Goal: Task Accomplishment & Management: Complete application form

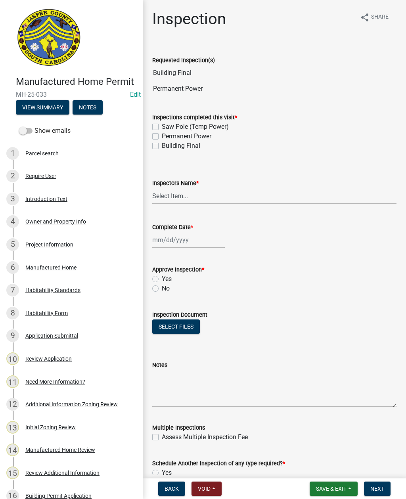
click at [162, 138] on label "Permanent Power" at bounding box center [187, 137] width 50 height 10
click at [162, 137] on input "Permanent Power" at bounding box center [164, 134] width 5 height 5
checkbox input "true"
checkbox input "false"
checkbox input "true"
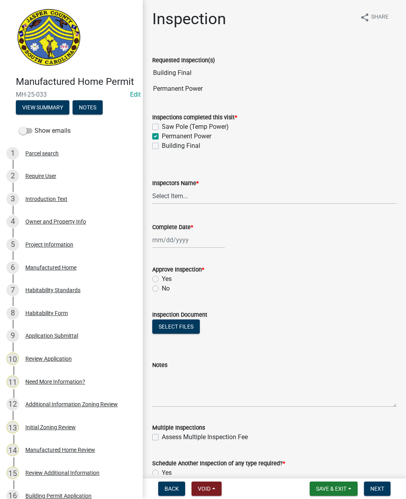
click at [162, 146] on label "Building Final" at bounding box center [181, 146] width 38 height 10
click at [162, 146] on input "Building Final" at bounding box center [164, 143] width 5 height 5
checkbox input "true"
checkbox input "false"
checkbox input "true"
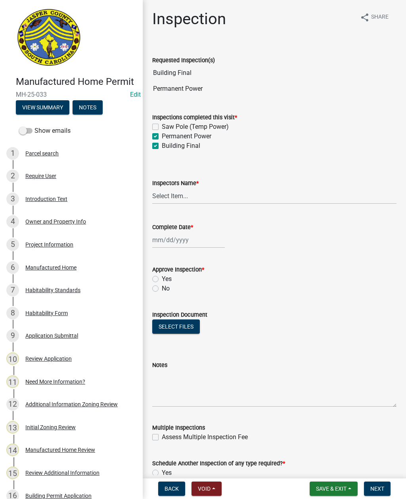
checkbox input "true"
click at [174, 197] on select "Select Item... jcorwin@jaspercounty.gov (John Corwin ) rcampbell (Ryan Campbell)" at bounding box center [274, 196] width 244 height 16
select select "2d9ba1e5-2fdd-4b15-98d0-073dcbeb5880"
click at [177, 242] on div at bounding box center [188, 240] width 73 height 16
select select "10"
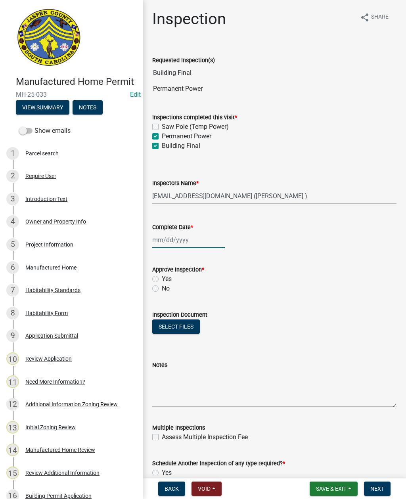
select select "2025"
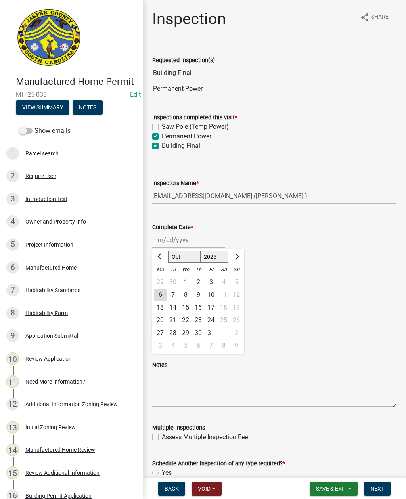
click at [160, 294] on div "6" at bounding box center [160, 294] width 13 height 13
type input "[DATE]"
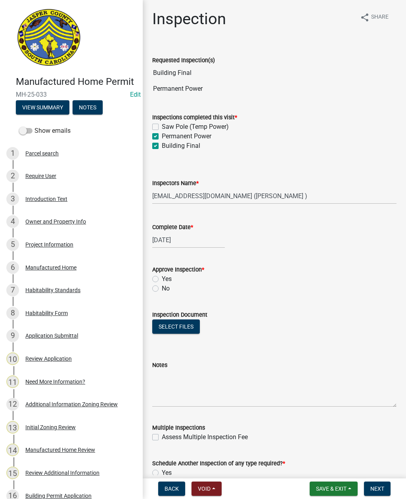
click at [162, 282] on label "Yes" at bounding box center [167, 279] width 10 height 10
click at [162, 279] on input "Yes" at bounding box center [164, 276] width 5 height 5
radio input "true"
click at [181, 327] on button "Select files" at bounding box center [176, 326] width 48 height 14
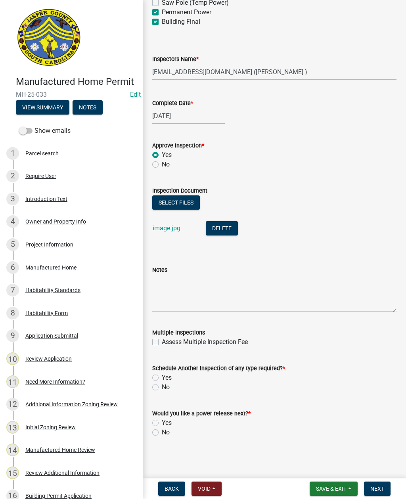
scroll to position [124, 0]
click at [151, 391] on div "Schedule Another Inspection of any type required? * Yes No" at bounding box center [274, 373] width 256 height 38
click at [162, 390] on label "No" at bounding box center [166, 387] width 8 height 10
click at [162, 388] on input "No" at bounding box center [164, 384] width 5 height 5
radio input "true"
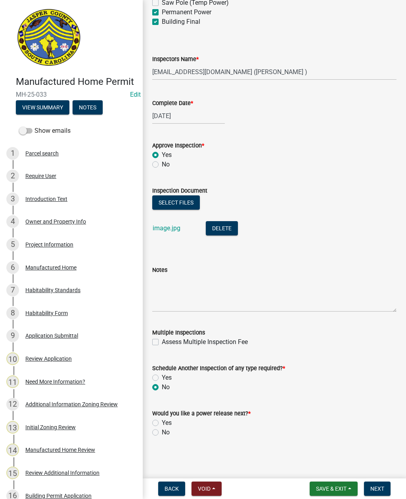
click at [162, 426] on label "Yes" at bounding box center [167, 423] width 10 height 10
click at [162, 423] on input "Yes" at bounding box center [164, 420] width 5 height 5
radio input "true"
click at [378, 489] on span "Next" at bounding box center [377, 488] width 14 height 6
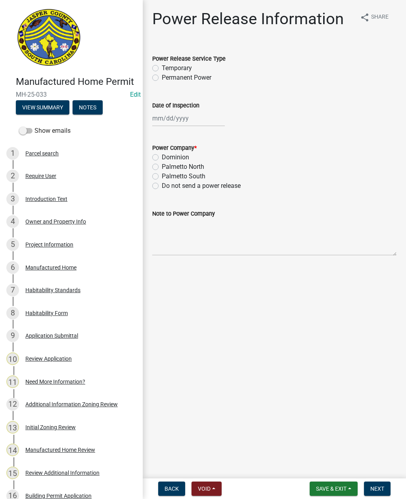
click at [162, 74] on label "Permanent Power" at bounding box center [187, 78] width 50 height 10
click at [162, 74] on input "Permanent Power" at bounding box center [164, 75] width 5 height 5
radio input "true"
click at [180, 115] on div at bounding box center [188, 118] width 73 height 16
select select "10"
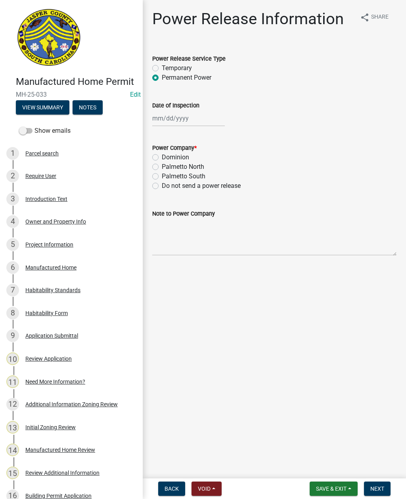
select select "2025"
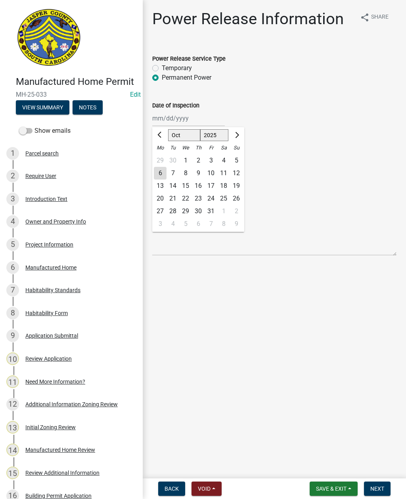
click at [160, 178] on div "6" at bounding box center [160, 173] width 13 height 13
type input "[DATE]"
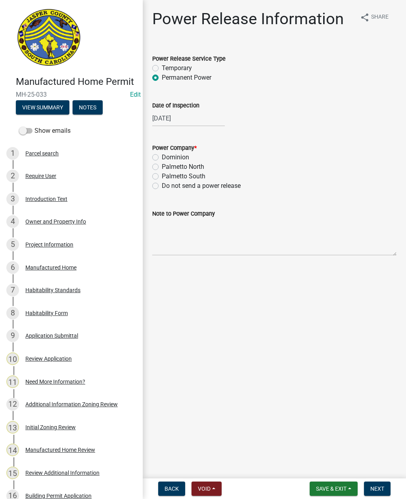
click at [162, 158] on label "Dominion" at bounding box center [175, 158] width 27 height 10
click at [162, 158] on input "Dominion" at bounding box center [164, 155] width 5 height 5
radio input "true"
click at [210, 241] on textarea "Note to Power Company" at bounding box center [274, 236] width 244 height 37
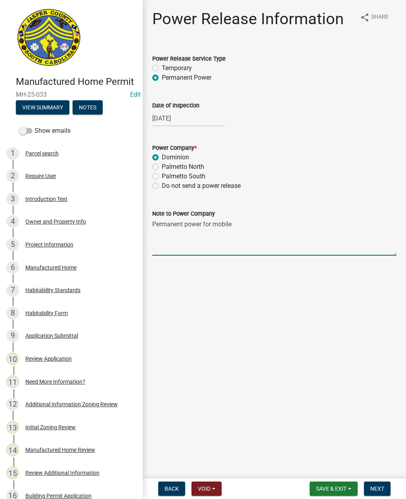
type textarea "Permanent power for mobile home"
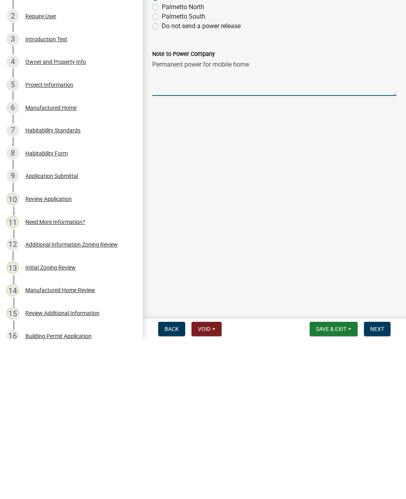
click at [377, 485] on span "Next" at bounding box center [377, 488] width 14 height 6
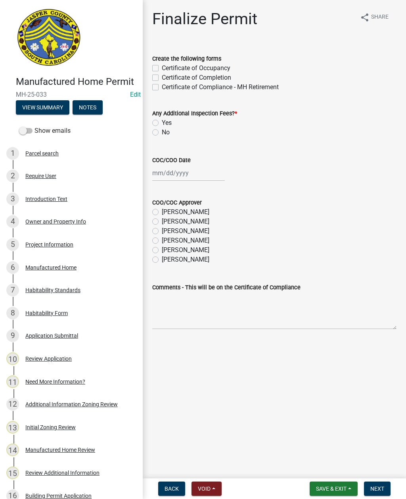
click at [162, 67] on label "Certificate of Occupancy" at bounding box center [196, 68] width 69 height 10
click at [162, 67] on input "Certificate of Occupancy" at bounding box center [164, 65] width 5 height 5
checkbox input "true"
checkbox input "false"
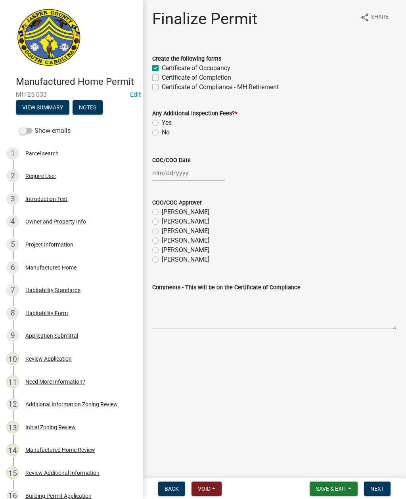
click at [162, 134] on label "No" at bounding box center [166, 133] width 8 height 10
click at [162, 133] on input "No" at bounding box center [164, 130] width 5 height 5
radio input "true"
click at [181, 174] on div at bounding box center [188, 173] width 73 height 16
select select "10"
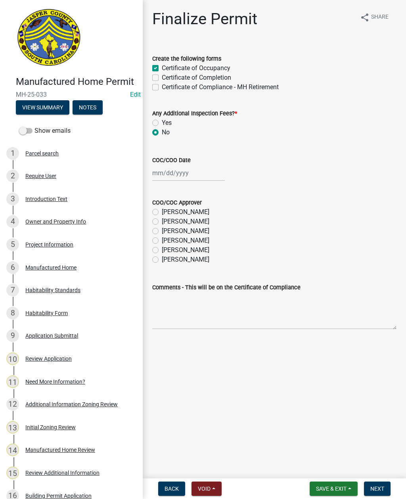
select select "2025"
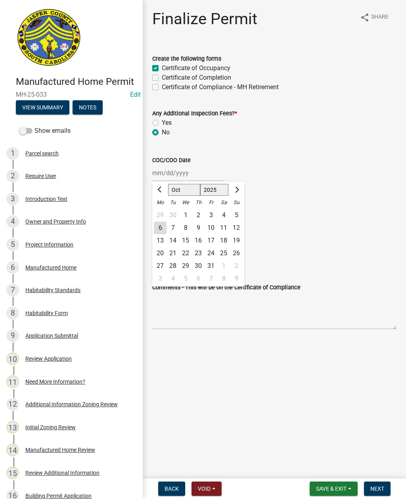
click at [157, 229] on div "6" at bounding box center [160, 228] width 13 height 13
type input "[DATE]"
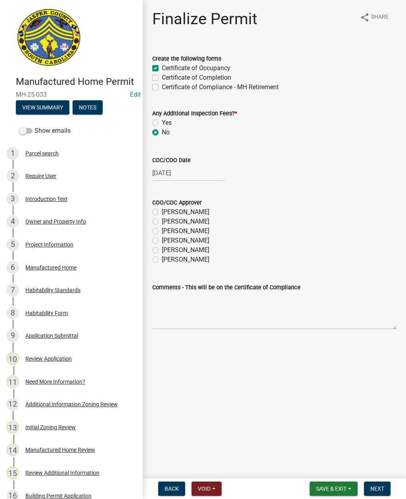
click at [162, 249] on label "[PERSON_NAME]" at bounding box center [186, 250] width 48 height 10
click at [162, 249] on input "[PERSON_NAME]" at bounding box center [164, 247] width 5 height 5
radio input "true"
click at [377, 488] on span "Next" at bounding box center [377, 488] width 14 height 6
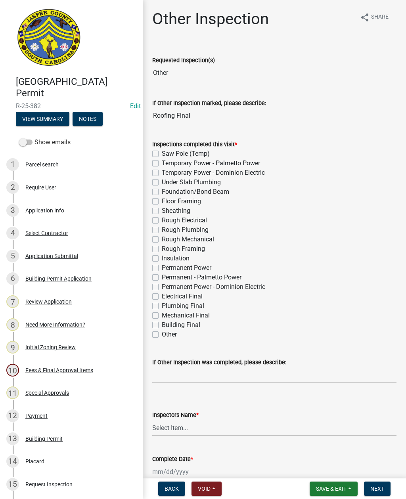
click at [162, 336] on label "Other" at bounding box center [169, 335] width 15 height 10
click at [162, 335] on input "Other" at bounding box center [164, 332] width 5 height 5
checkbox input "true"
checkbox input "false"
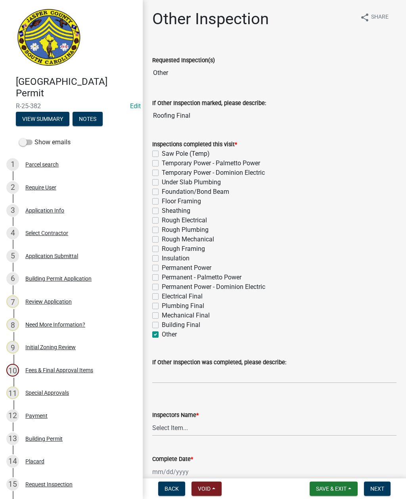
checkbox input "false"
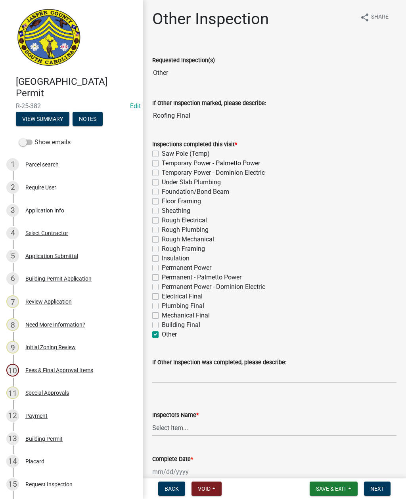
checkbox input "false"
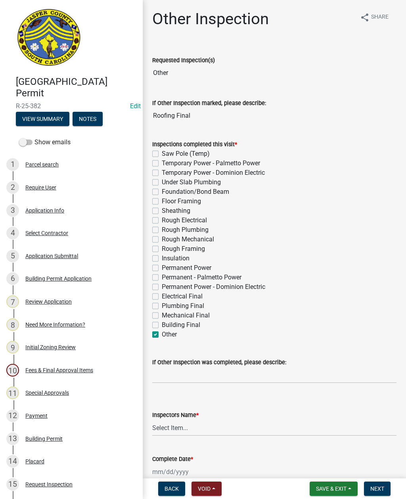
checkbox input "false"
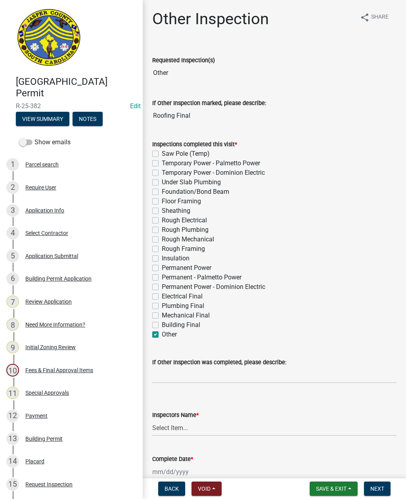
checkbox input "false"
checkbox input "true"
click at [200, 378] on input "If Other Inspection was completed, please describe:" at bounding box center [274, 375] width 244 height 16
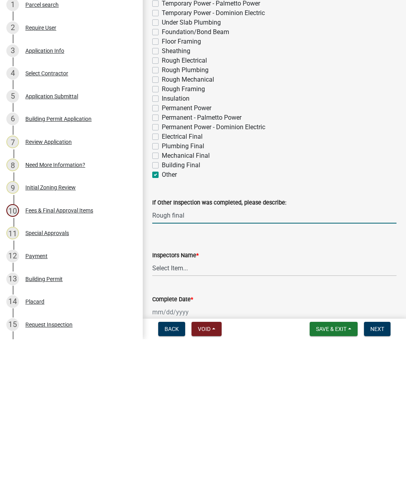
click at [167, 367] on input "Rough final" at bounding box center [274, 375] width 244 height 16
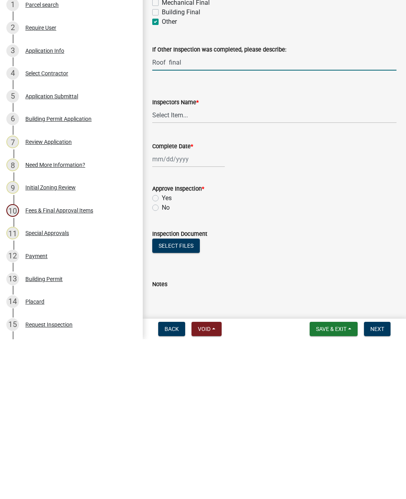
scroll to position [153, 0]
type input "Roof final"
click at [172, 266] on select "Select Item... [EMAIL_ADDRESS][DOMAIN_NAME] ([PERSON_NAME] ) rcampbell ([PERSON…" at bounding box center [274, 274] width 244 height 16
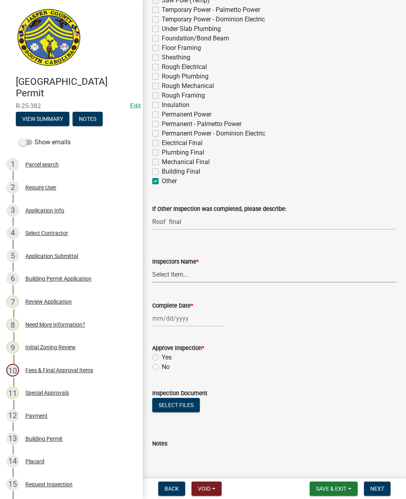
select select "2d9ba1e5-2fdd-4b15-98d0-073dcbeb5880"
click at [174, 317] on div at bounding box center [188, 318] width 73 height 16
select select "10"
select select "2025"
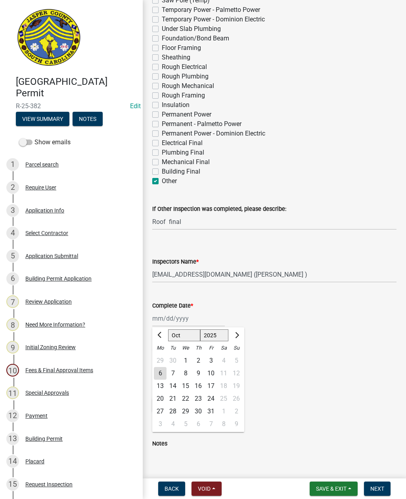
click at [157, 374] on div "6" at bounding box center [160, 373] width 13 height 13
type input "[DATE]"
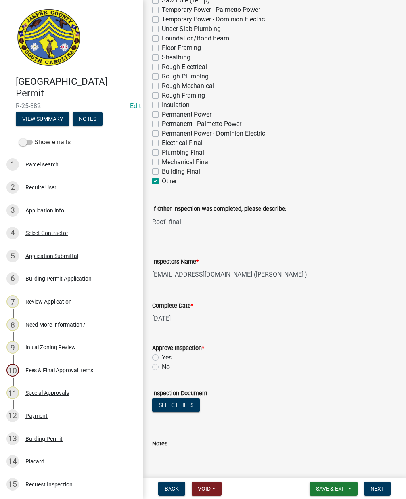
click at [162, 359] on label "Yes" at bounding box center [167, 358] width 10 height 10
click at [162, 358] on input "Yes" at bounding box center [164, 355] width 5 height 5
radio input "true"
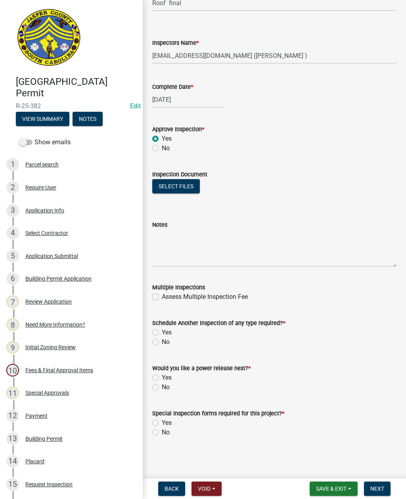
scroll to position [372, 0]
click at [162, 344] on label "No" at bounding box center [166, 342] width 8 height 10
click at [162, 342] on input "No" at bounding box center [164, 339] width 5 height 5
radio input "true"
click at [162, 389] on label "No" at bounding box center [166, 387] width 8 height 10
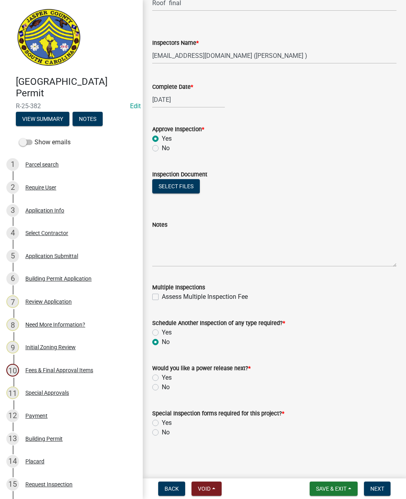
click at [162, 388] on input "No" at bounding box center [164, 384] width 5 height 5
radio input "true"
click at [162, 432] on label "No" at bounding box center [166, 433] width 8 height 10
click at [162, 432] on input "No" at bounding box center [164, 430] width 5 height 5
radio input "true"
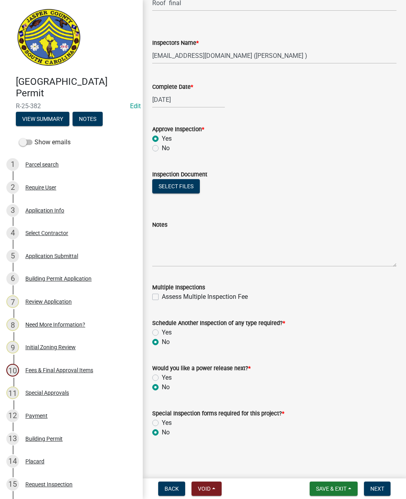
click at [373, 487] on span "Next" at bounding box center [377, 488] width 14 height 6
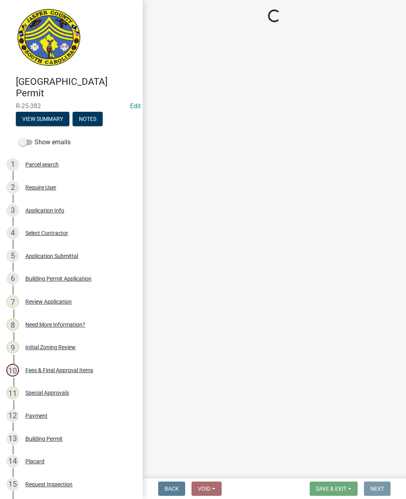
scroll to position [0, 0]
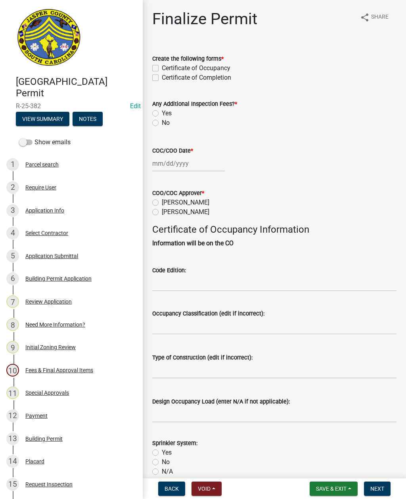
click at [162, 76] on label "Certificate of Completion" at bounding box center [196, 78] width 69 height 10
click at [162, 76] on input "Certificate of Completion" at bounding box center [164, 75] width 5 height 5
checkbox input "true"
checkbox input "false"
checkbox input "true"
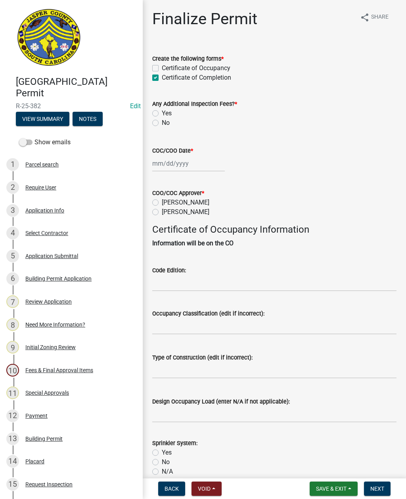
click at [162, 121] on label "No" at bounding box center [166, 123] width 8 height 10
click at [162, 121] on input "No" at bounding box center [164, 120] width 5 height 5
radio input "true"
click at [181, 164] on div at bounding box center [188, 163] width 73 height 16
select select "10"
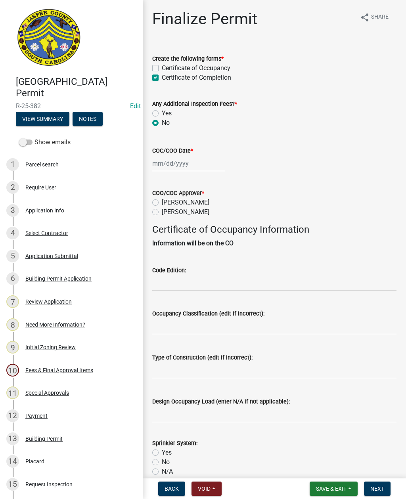
select select "2025"
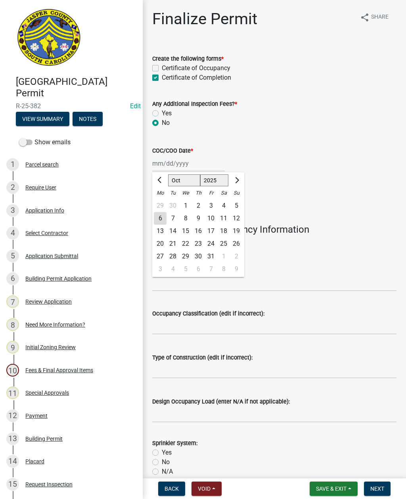
click at [164, 215] on div "6" at bounding box center [160, 218] width 13 height 13
type input "[DATE]"
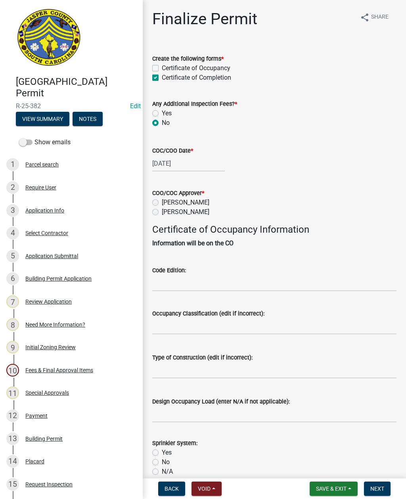
click at [162, 214] on label "[PERSON_NAME]" at bounding box center [186, 212] width 48 height 10
click at [162, 212] on input "[PERSON_NAME]" at bounding box center [164, 209] width 5 height 5
radio input "true"
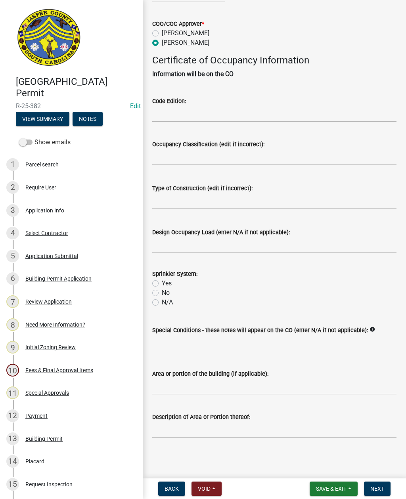
scroll to position [178, 0]
click at [304, 384] on input "Area or portion of the building (if applicable):" at bounding box center [274, 386] width 244 height 16
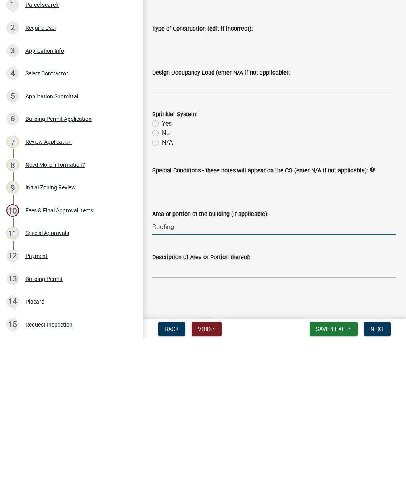
type input "Roofing"
click at [260, 422] on input "Description of Area or Portion thereof:" at bounding box center [274, 430] width 244 height 16
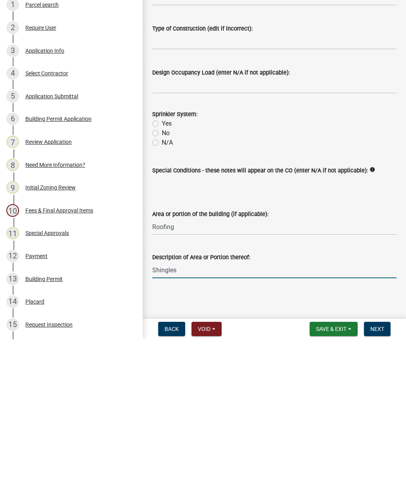
type input "Shingles"
click at [378, 485] on span "Next" at bounding box center [377, 488] width 14 height 6
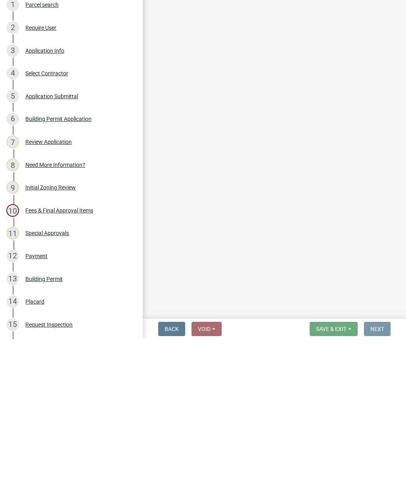
scroll to position [0, 0]
